Goal: Download file/media

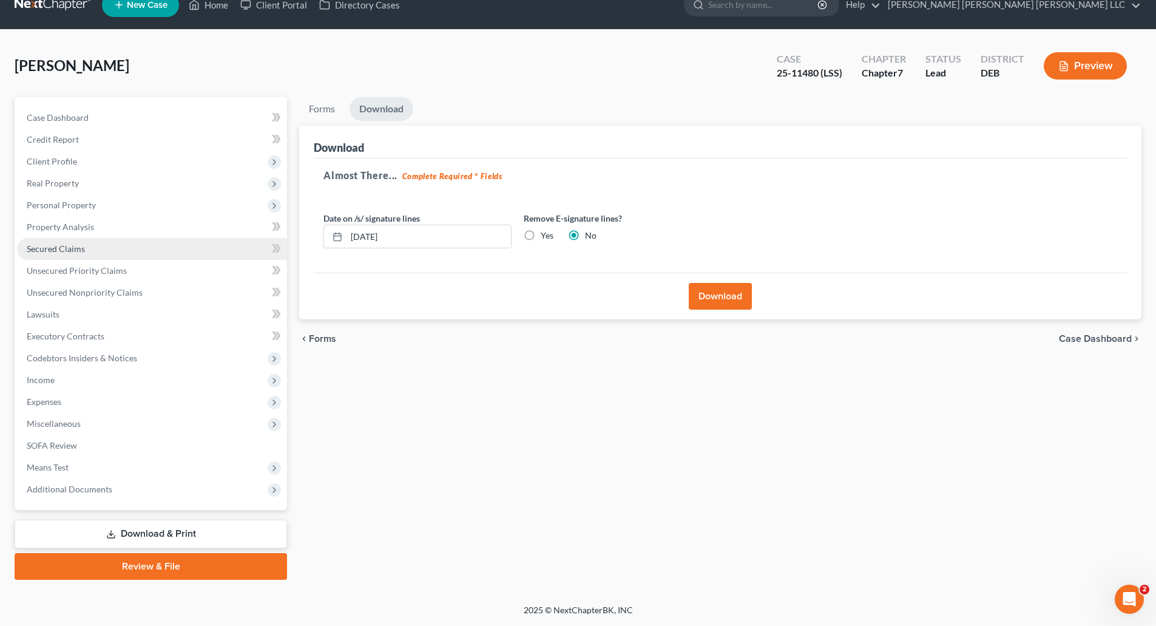
click at [69, 249] on span "Secured Claims" at bounding box center [56, 248] width 58 height 10
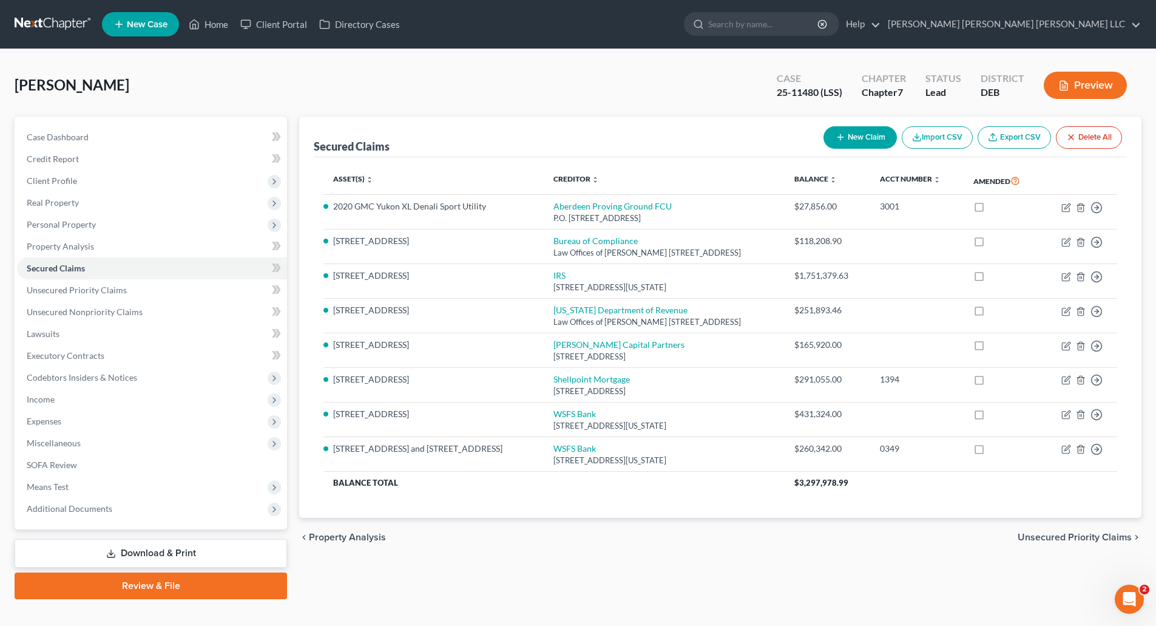
click at [198, 552] on link "Download & Print" at bounding box center [151, 553] width 272 height 29
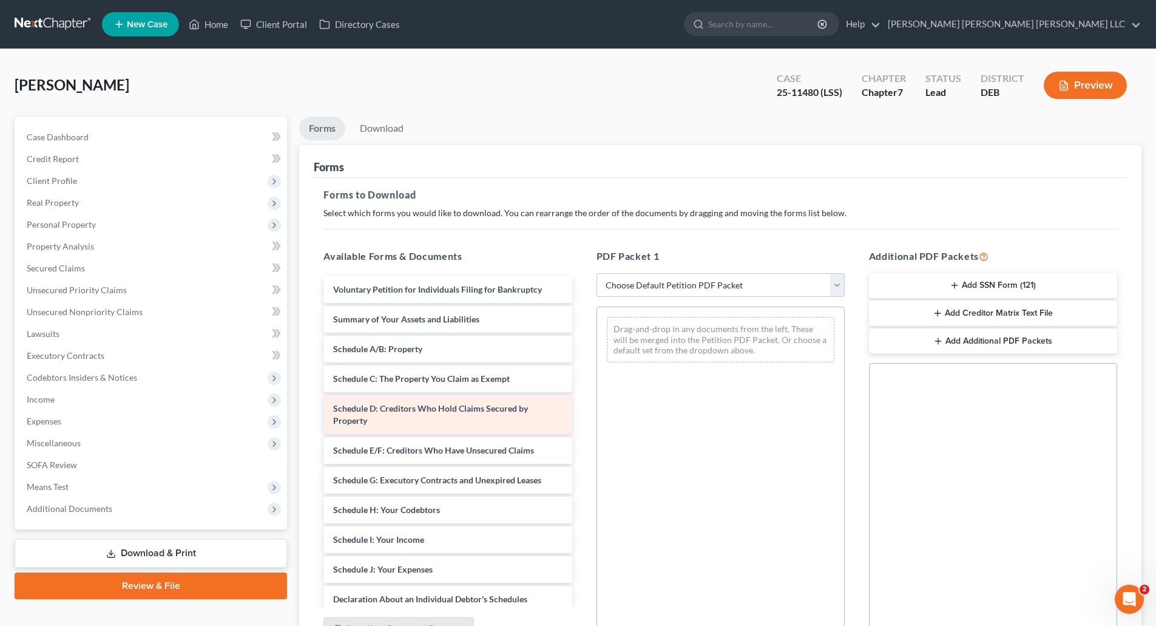
click at [416, 414] on div "Schedule D: Creditors Who Hold Claims Secured by Property" at bounding box center [447, 414] width 248 height 39
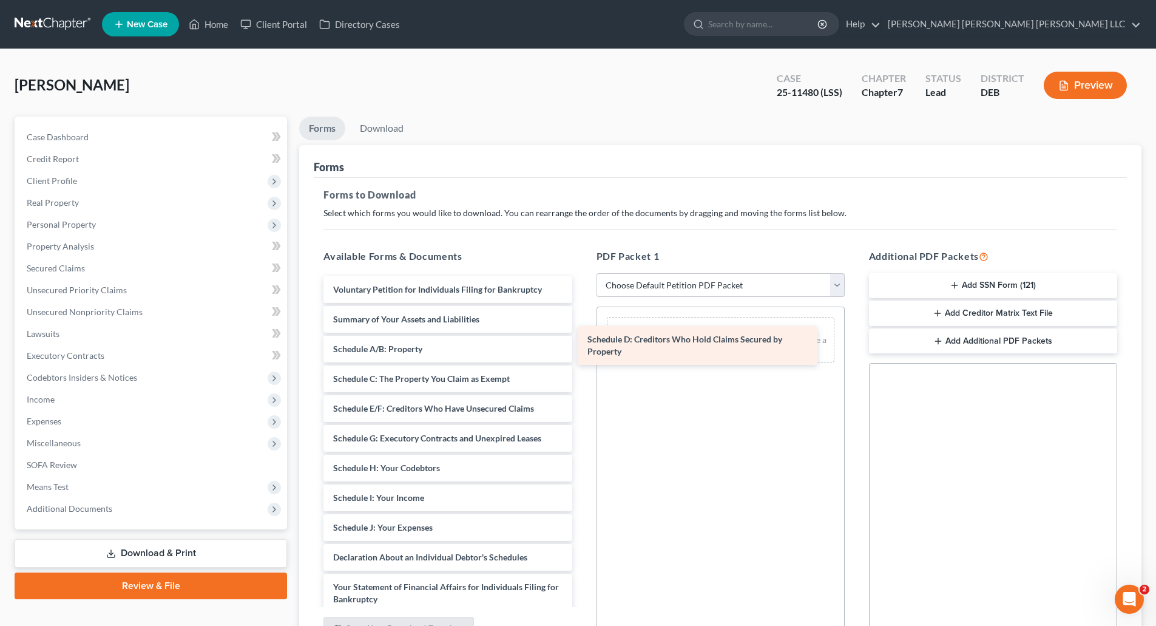
drag, startPoint x: 428, startPoint y: 417, endPoint x: 719, endPoint y: 342, distance: 299.7
click at [581, 342] on div "Schedule D: Creditors Who Hold Claims Secured by Property Voluntary Petition fo…" at bounding box center [448, 545] width 268 height 539
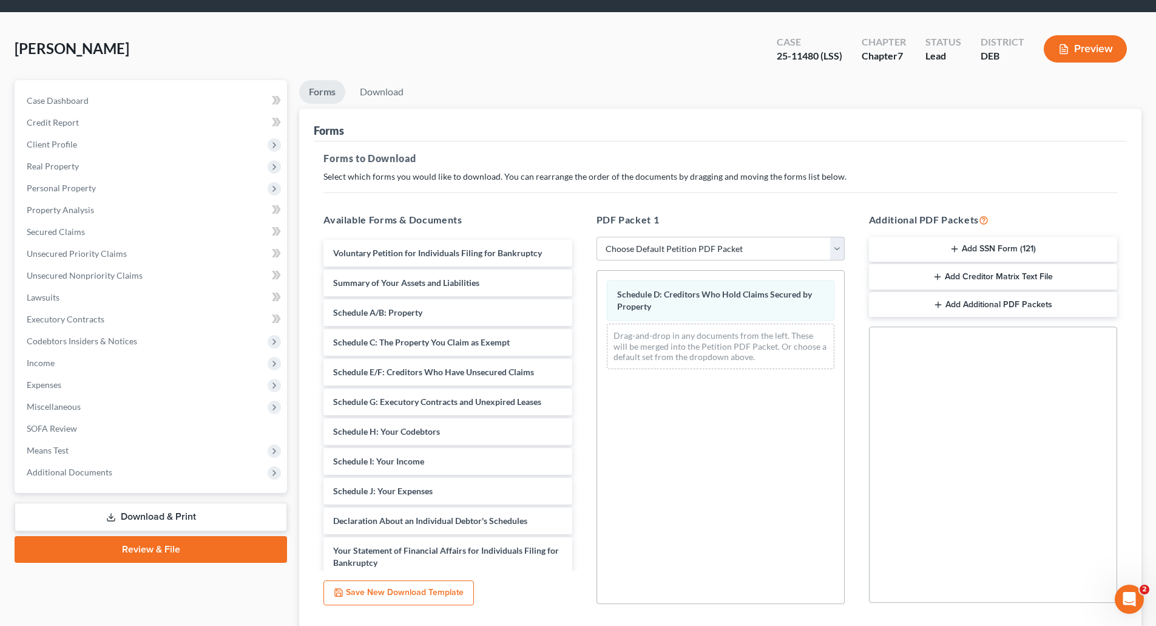
scroll to position [124, 0]
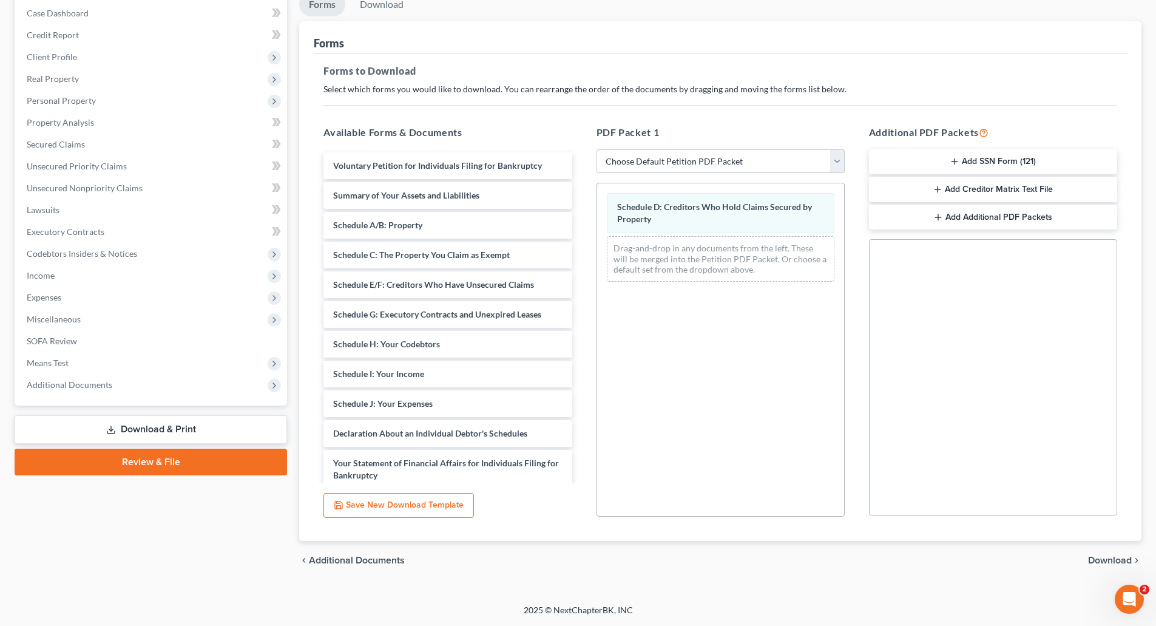
click at [1106, 558] on span "Download" at bounding box center [1110, 560] width 44 height 10
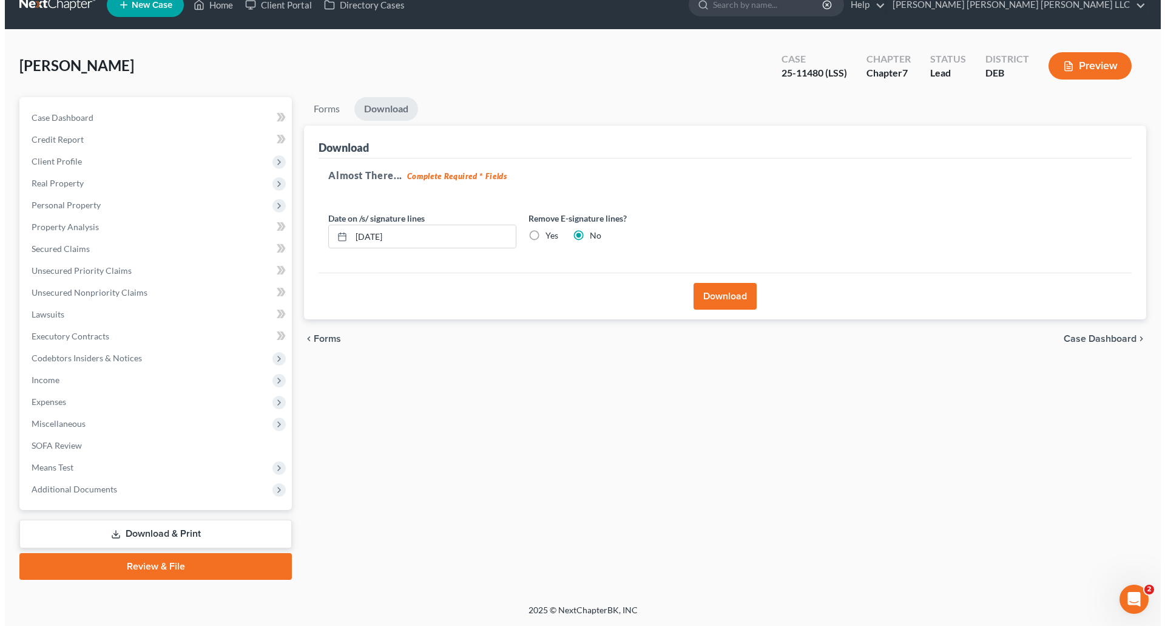
scroll to position [19, 0]
click at [726, 297] on button "Download" at bounding box center [720, 296] width 63 height 27
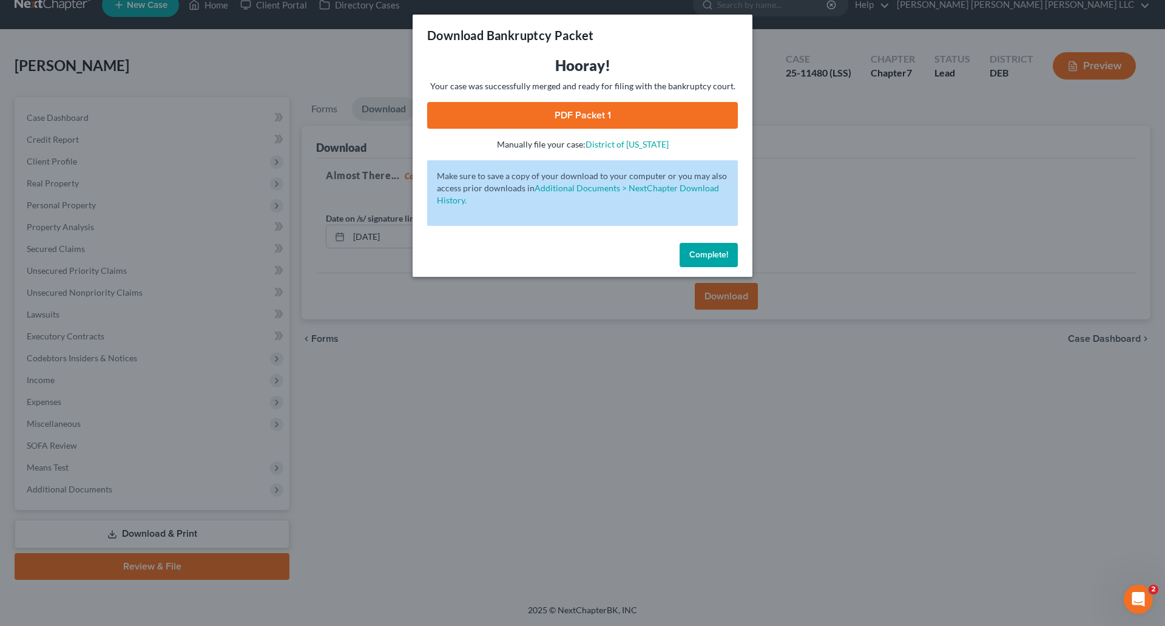
drag, startPoint x: 714, startPoint y: 255, endPoint x: 719, endPoint y: 281, distance: 25.9
click at [714, 255] on span "Complete!" at bounding box center [708, 254] width 39 height 10
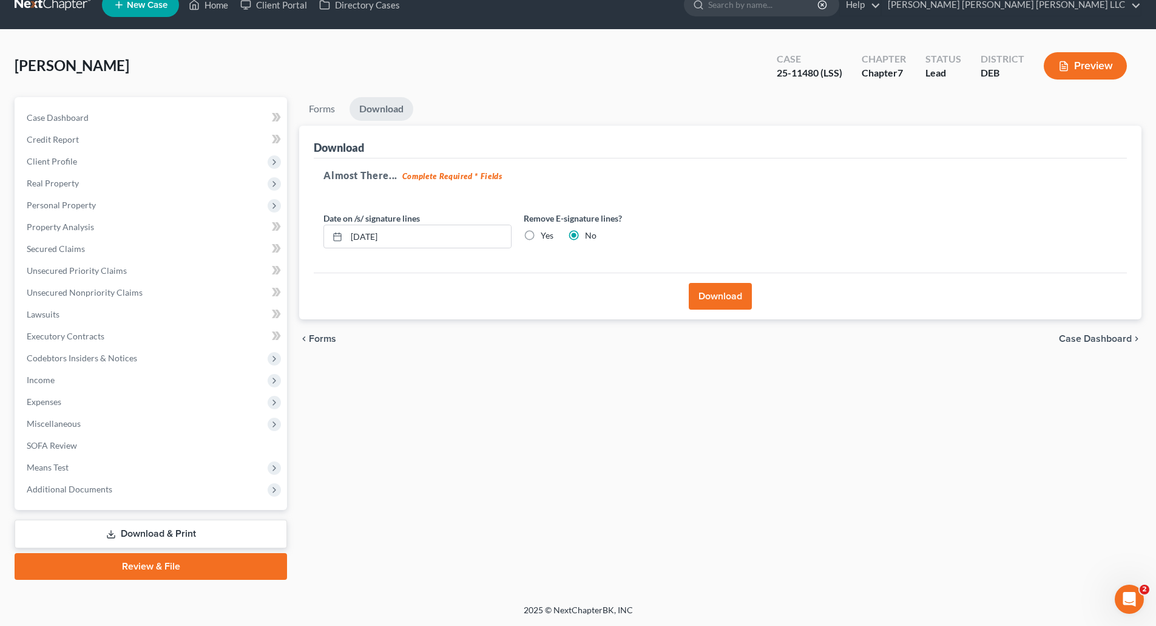
click at [720, 300] on button "Download" at bounding box center [720, 296] width 63 height 27
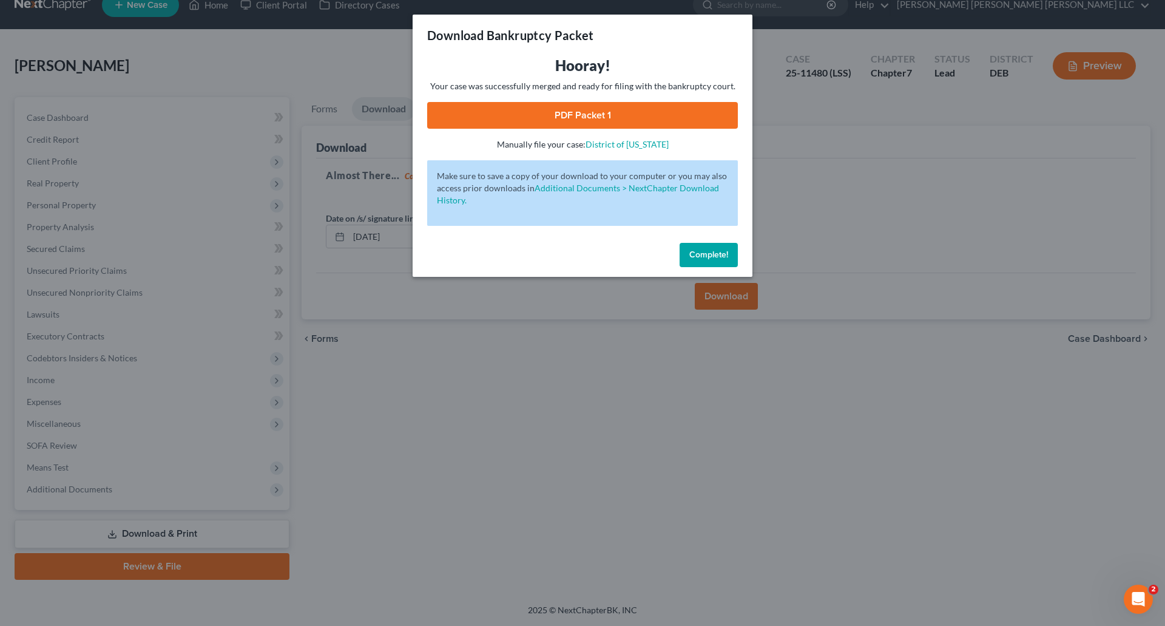
click at [587, 115] on link "PDF Packet 1" at bounding box center [582, 115] width 311 height 27
